Goal: Task Accomplishment & Management: Use online tool/utility

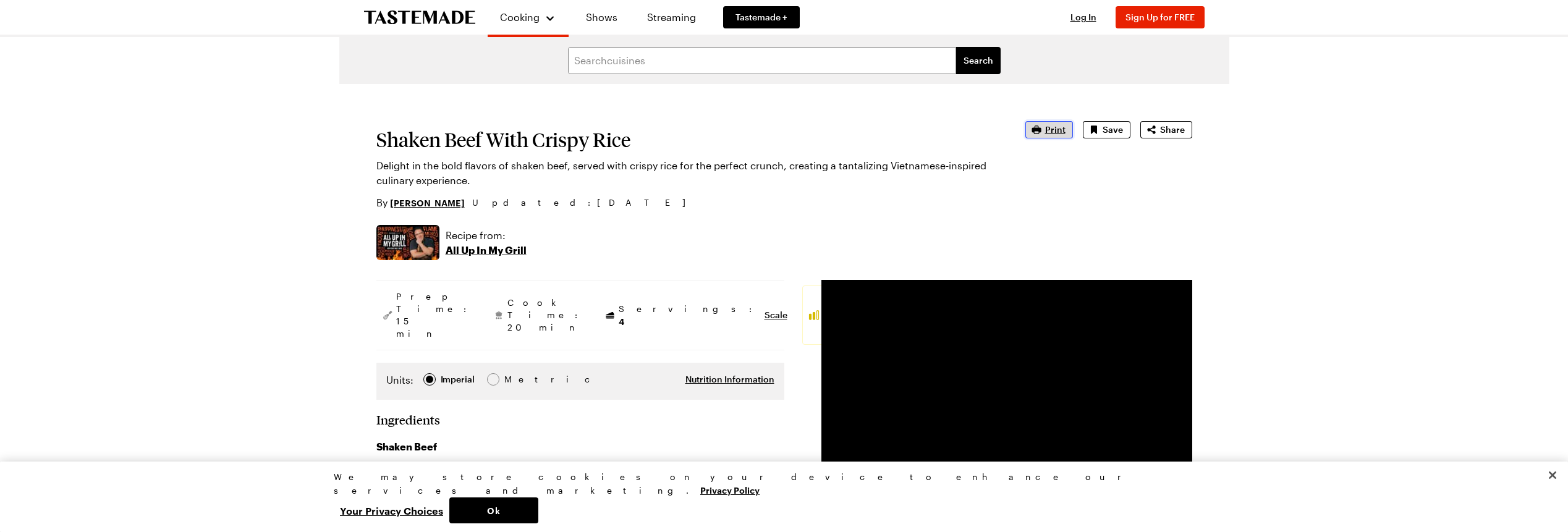
click at [1043, 128] on icon "button" at bounding box center [1036, 129] width 12 height 12
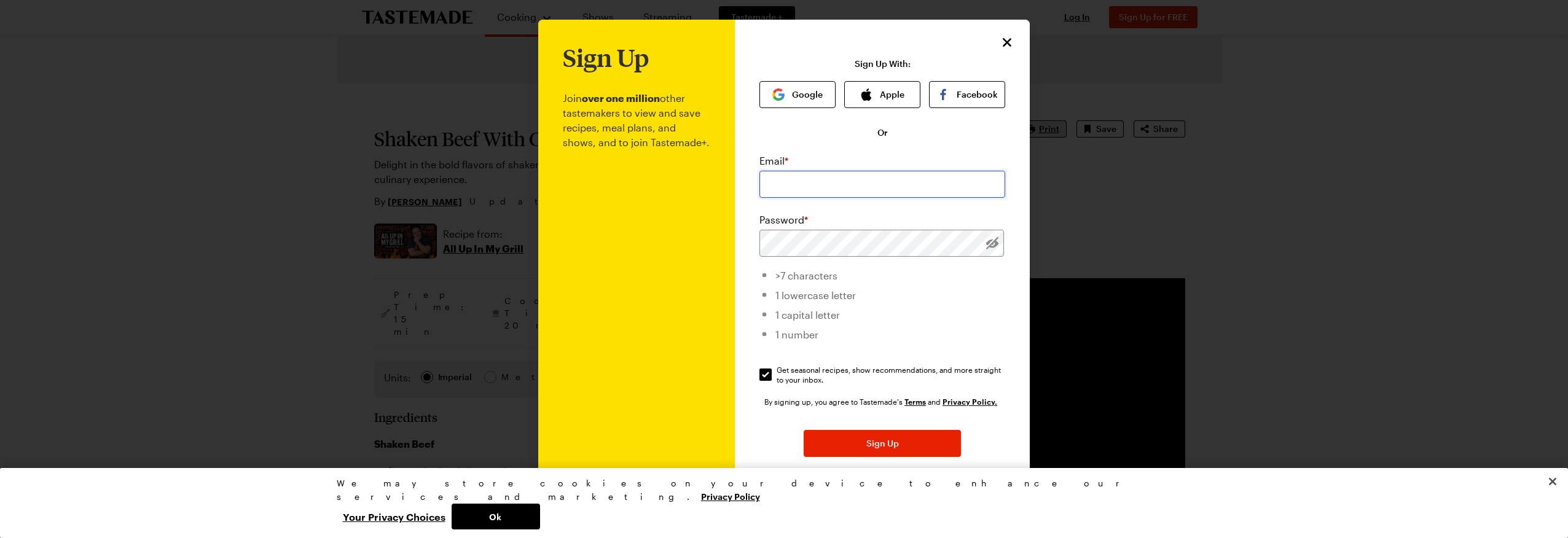
type input "[EMAIL_ADDRESS][DOMAIN_NAME]"
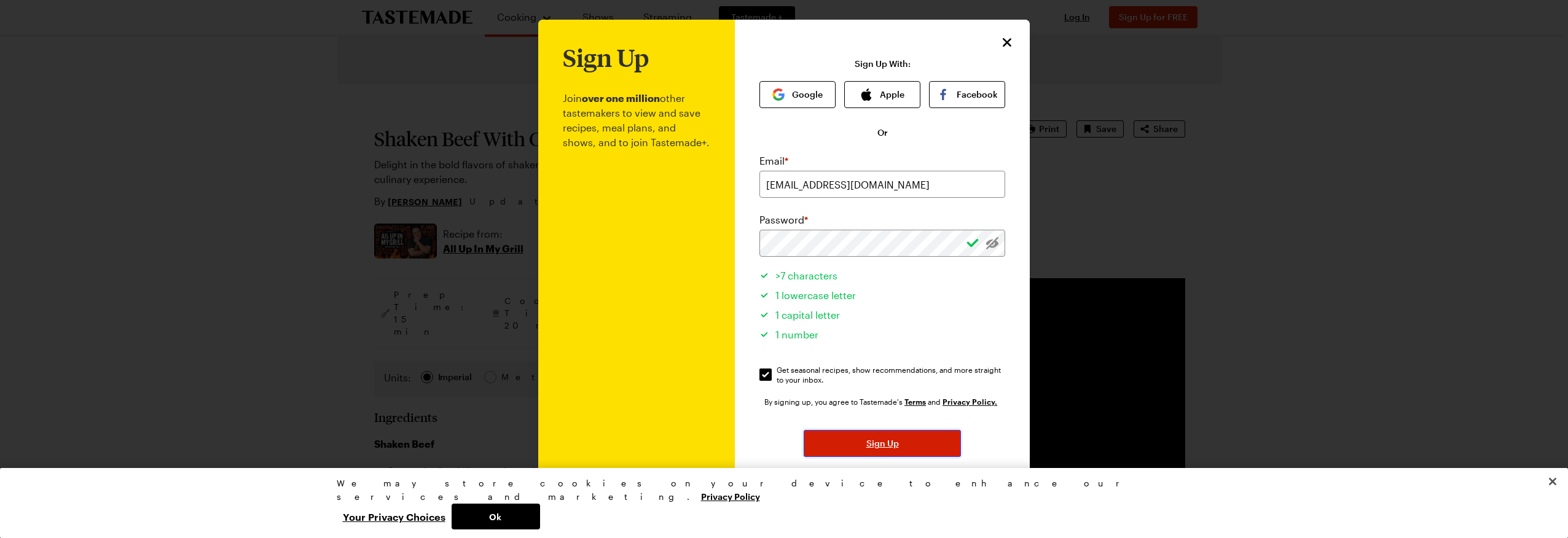
click at [877, 440] on span "Sign Up" at bounding box center [882, 443] width 33 height 12
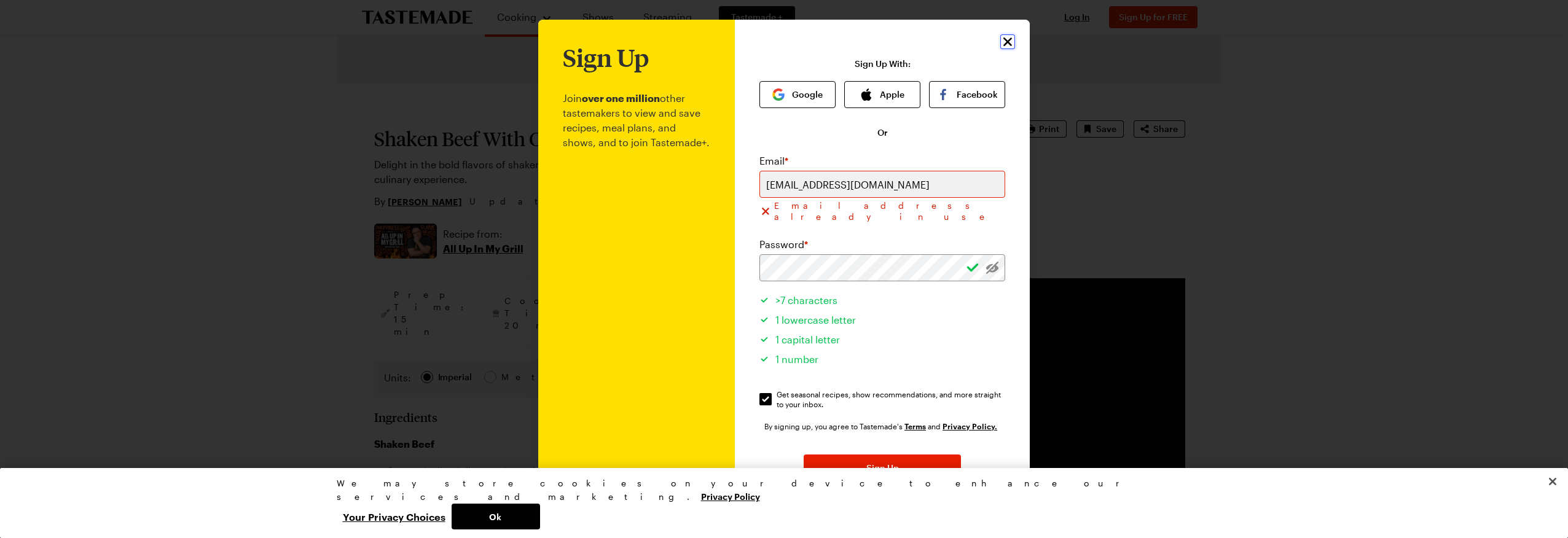
click at [1003, 41] on icon "Close" at bounding box center [1007, 41] width 9 height 9
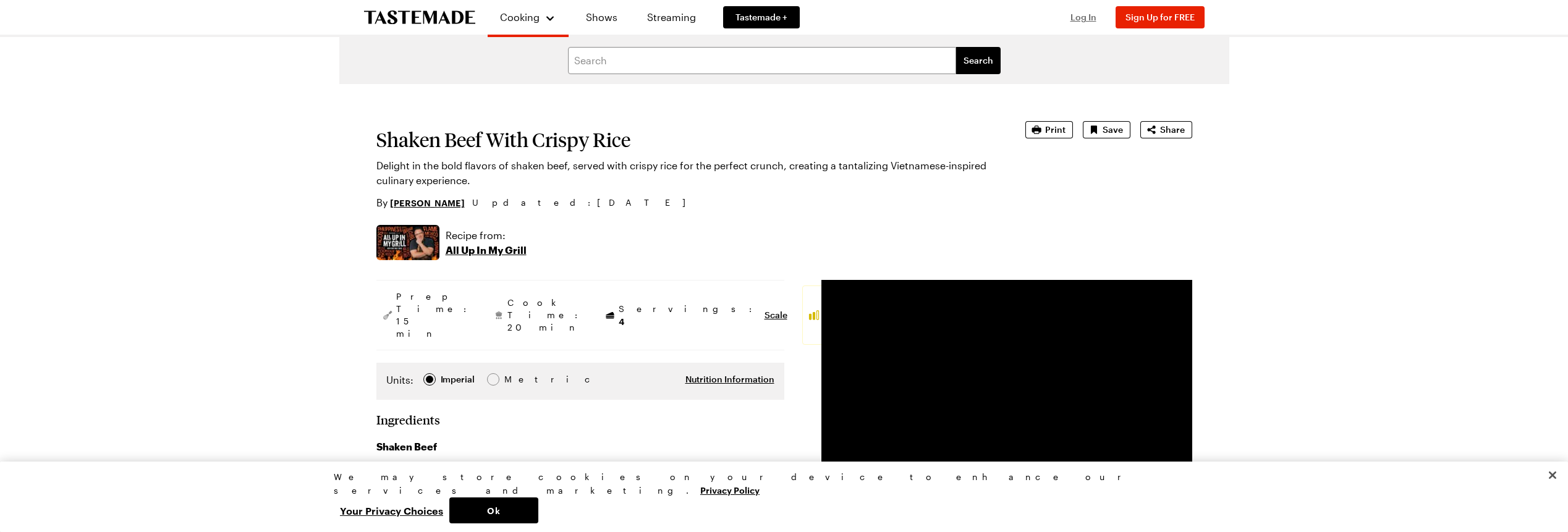
click at [1079, 15] on span "Log In" at bounding box center [1083, 16] width 26 height 10
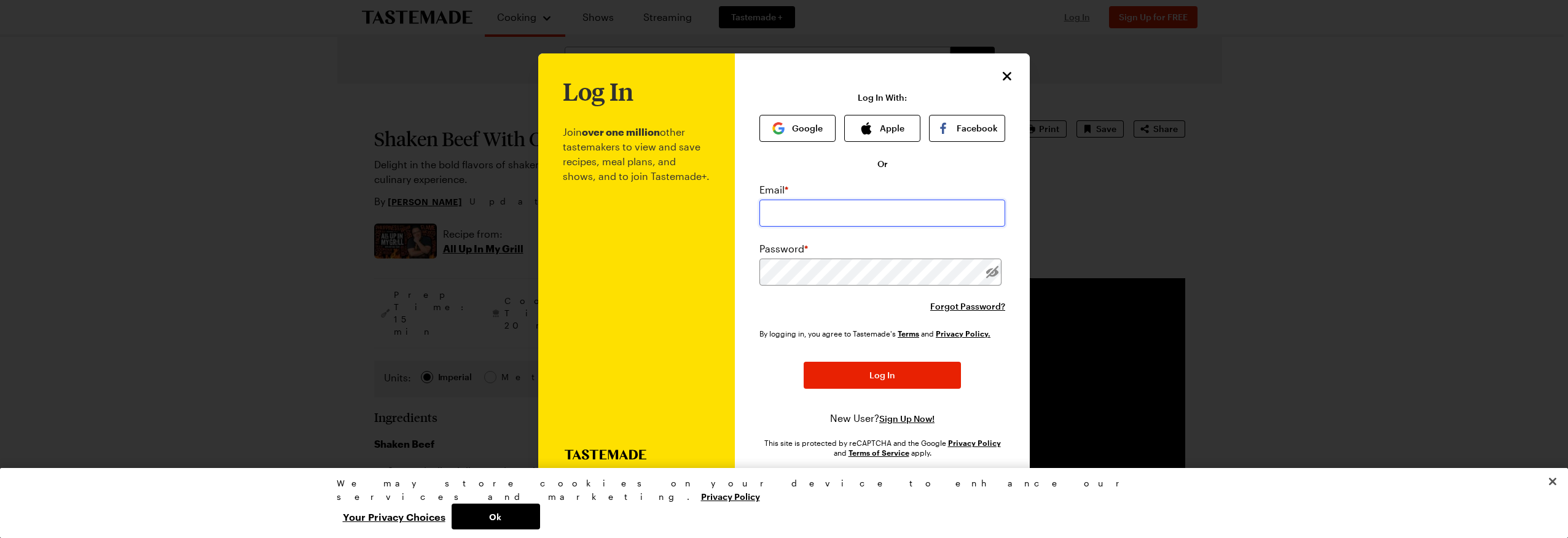
type input "[EMAIL_ADDRESS][DOMAIN_NAME]"
click at [1006, 68] on icon "Close" at bounding box center [1007, 75] width 15 height 15
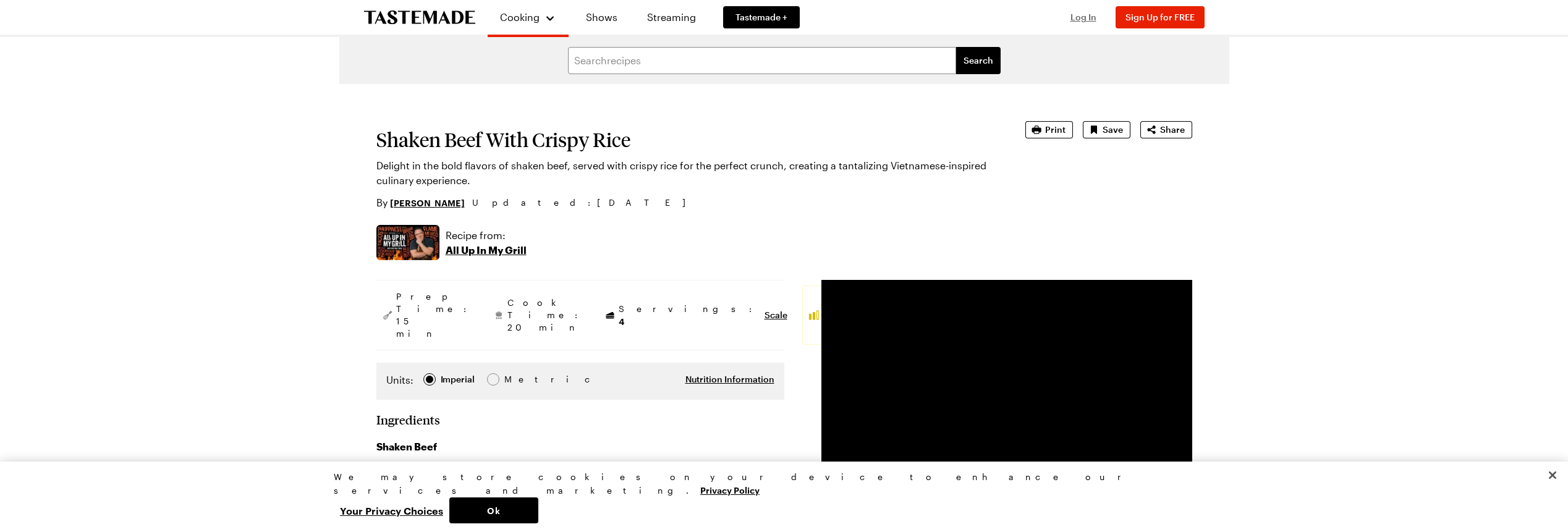
click at [1081, 13] on span "Log In" at bounding box center [1083, 16] width 26 height 10
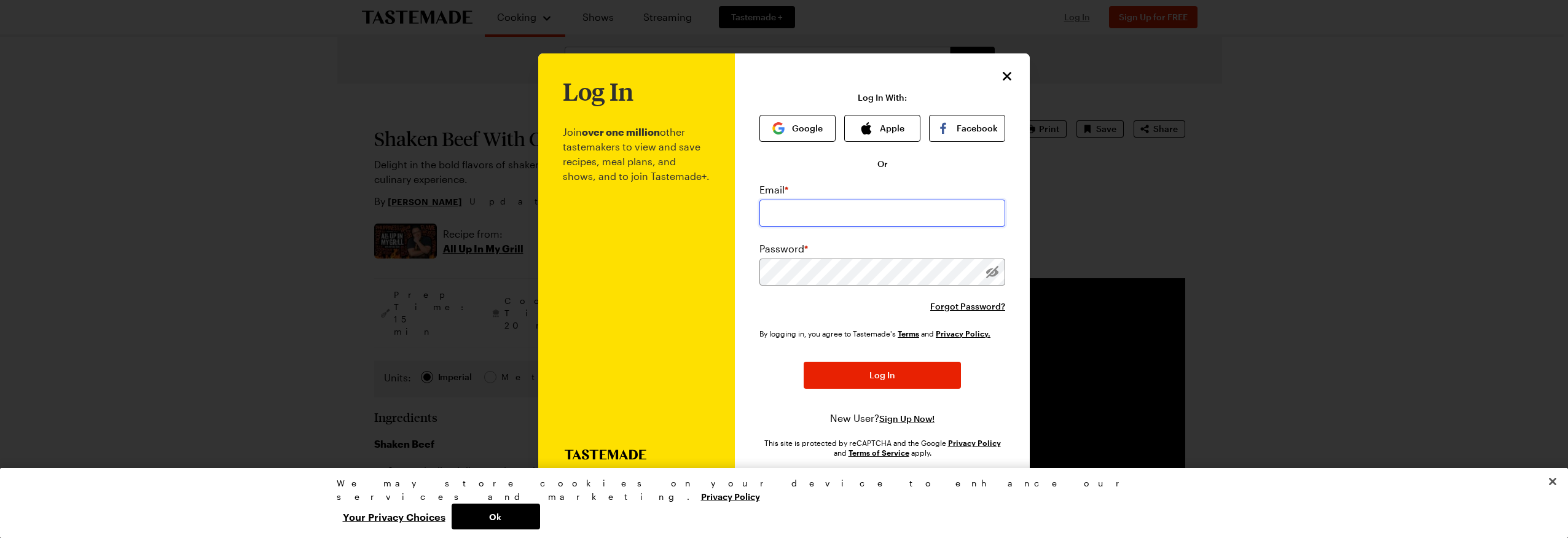
type input "[EMAIL_ADDRESS][DOMAIN_NAME]"
click at [882, 377] on span "Log In" at bounding box center [881, 375] width 26 height 12
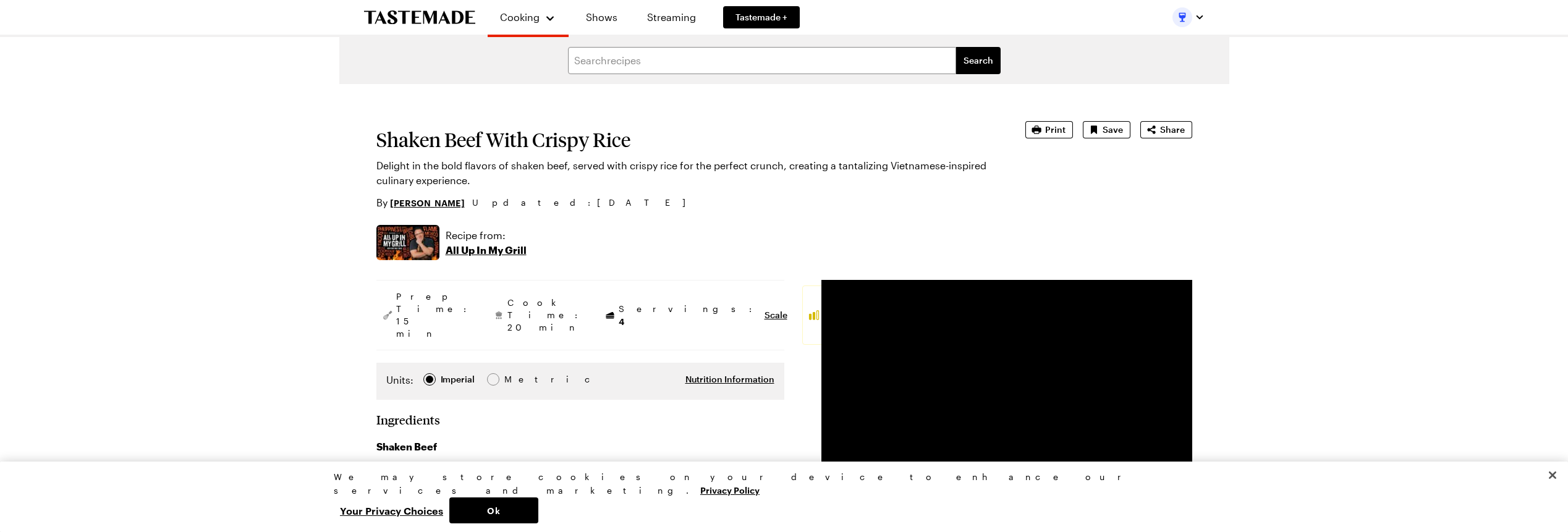
type textarea "x"
click at [1050, 125] on span "Print" at bounding box center [1055, 129] width 20 height 12
